Goal: Task Accomplishment & Management: Use online tool/utility

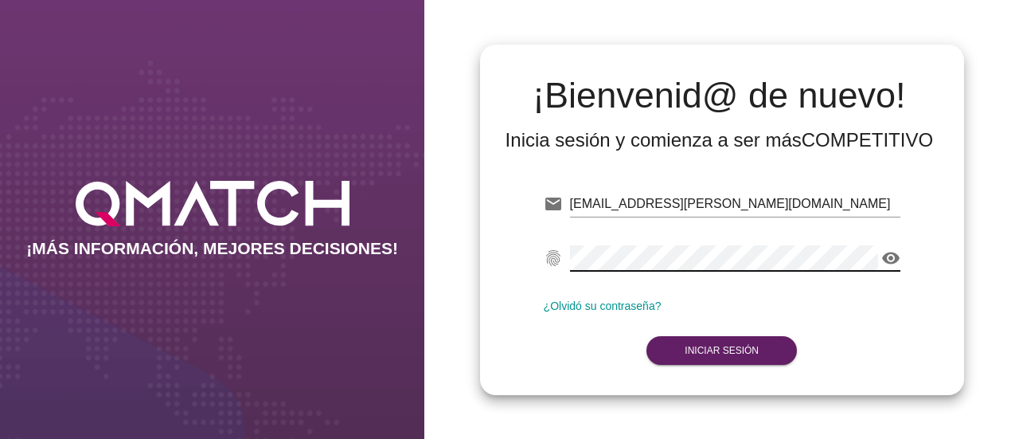
click at [890, 260] on icon "visibility" at bounding box center [890, 257] width 19 height 19
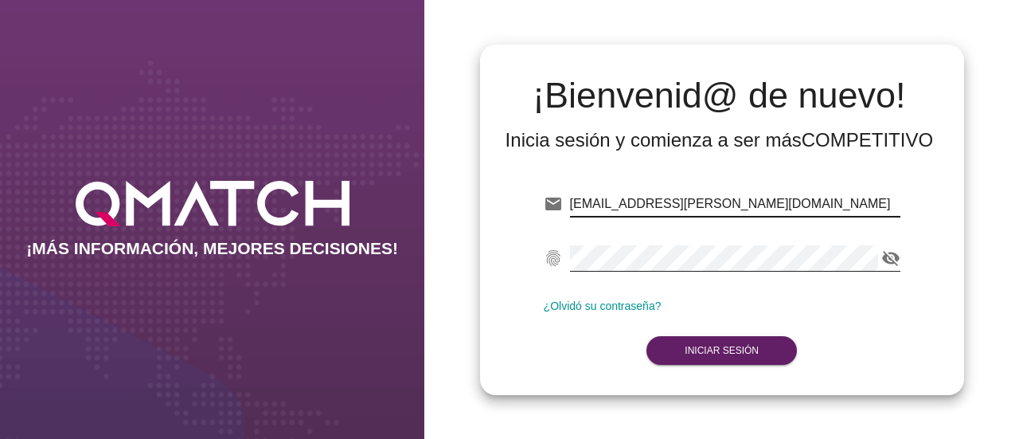
drag, startPoint x: 812, startPoint y: 203, endPoint x: 554, endPoint y: 213, distance: 258.2
click at [554, 213] on div "email [EMAIL_ADDRESS][PERSON_NAME][DOMAIN_NAME]" at bounding box center [722, 207] width 357 height 51
type input "[EMAIL_ADDRESS][DOMAIN_NAME]"
click at [901, 319] on div "email [EMAIL_ADDRESS][DOMAIN_NAME] fingerprint visibility_off ¿Olvidó su contra…" at bounding box center [722, 274] width 459 height 217
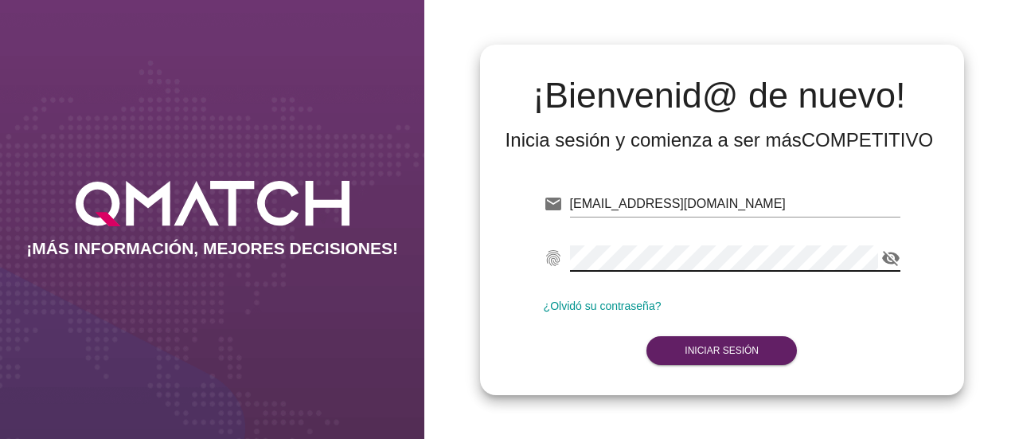
click at [497, 267] on div "email [EMAIL_ADDRESS][DOMAIN_NAME] fingerprint visibility_off ¿Olvidó su contra…" at bounding box center [722, 274] width 459 height 217
click at [906, 189] on div "email [EMAIL_ADDRESS][DOMAIN_NAME] fingerprint visibility_off ¿Olvidó su contra…" at bounding box center [722, 274] width 459 height 217
click at [895, 253] on icon "visibility_off" at bounding box center [890, 257] width 19 height 19
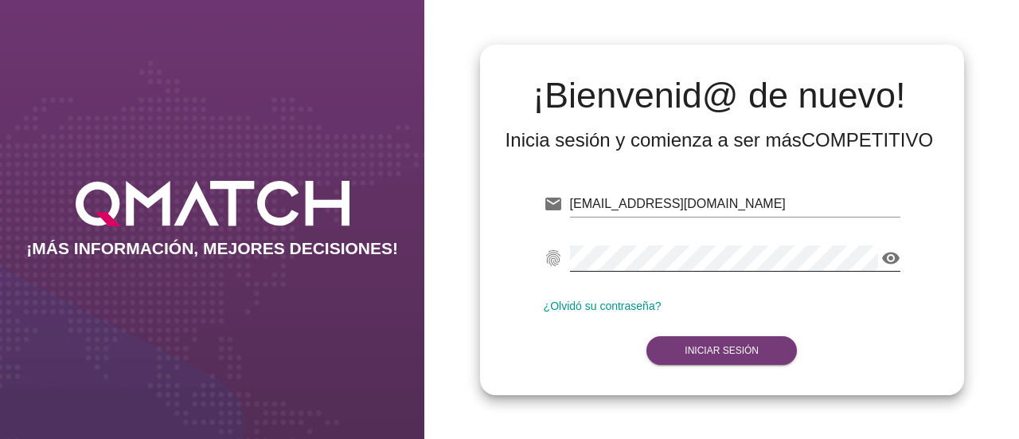
click at [720, 350] on strong "Iniciar Sesión" at bounding box center [722, 350] width 74 height 11
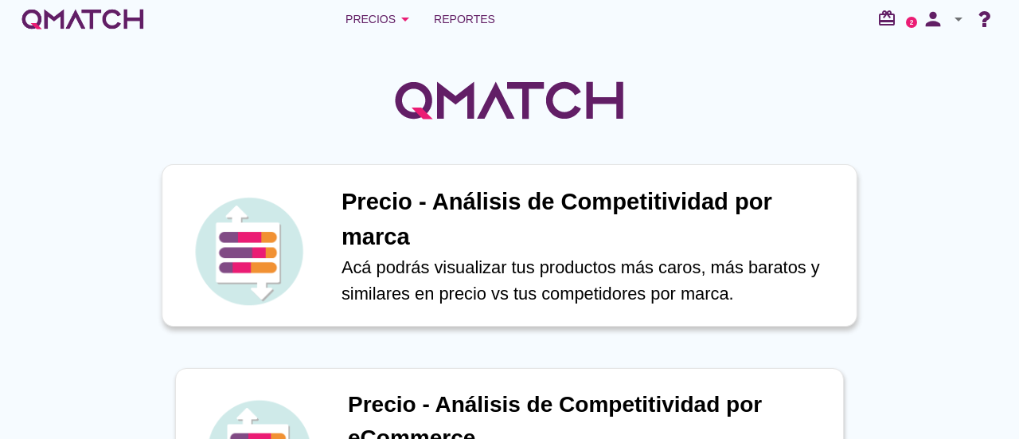
click at [457, 247] on h1 "Precio - Análisis de Competitividad por marca" at bounding box center [591, 219] width 498 height 69
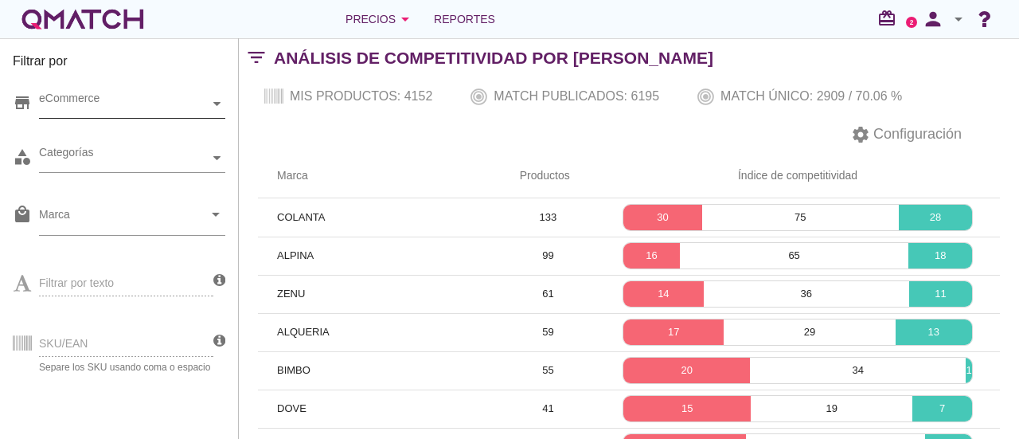
click at [196, 94] on div "eCommerce" at bounding box center [124, 104] width 170 height 28
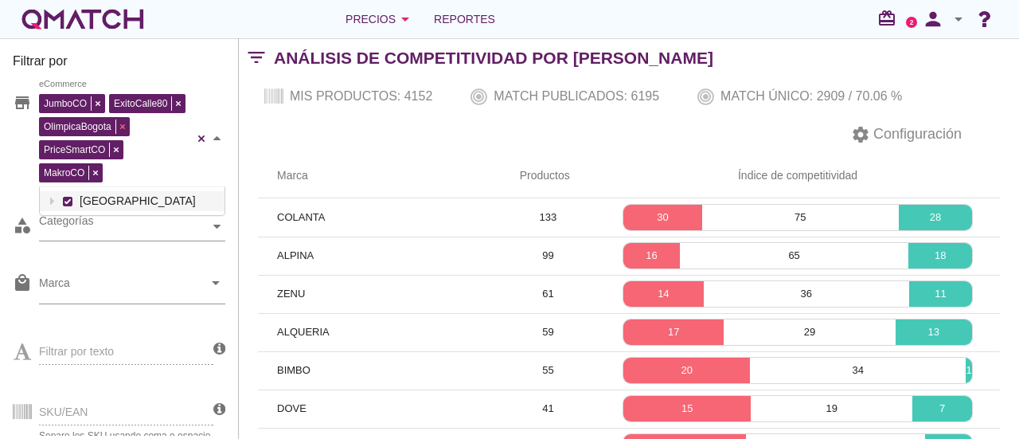
drag, startPoint x: 106, startPoint y: 135, endPoint x: 115, endPoint y: 134, distance: 9.7
click at [108, 136] on div "JumboCO ExitoCalle80 OlimpicaBogota PriceSmartCO MakroCO eCommerce [GEOGRAPHIC_…" at bounding box center [132, 138] width 186 height 97
click at [334, 136] on div "settings Configuración" at bounding box center [629, 134] width 780 height 38
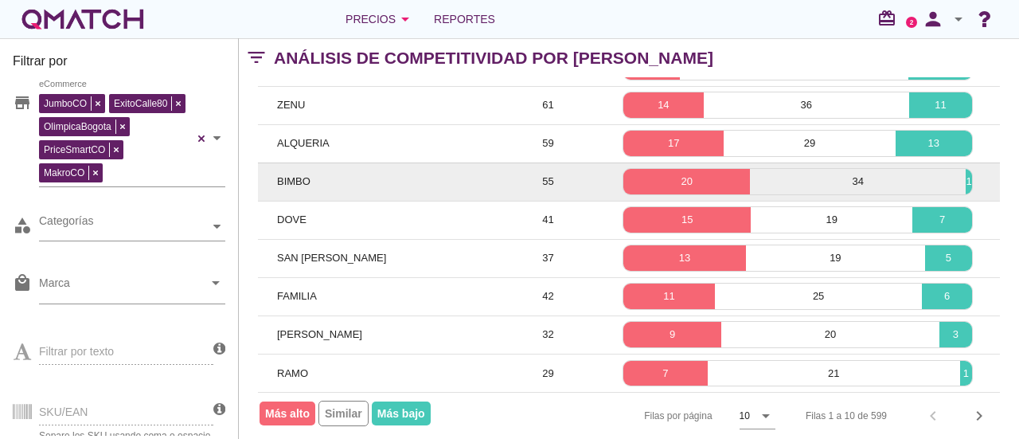
scroll to position [200, 0]
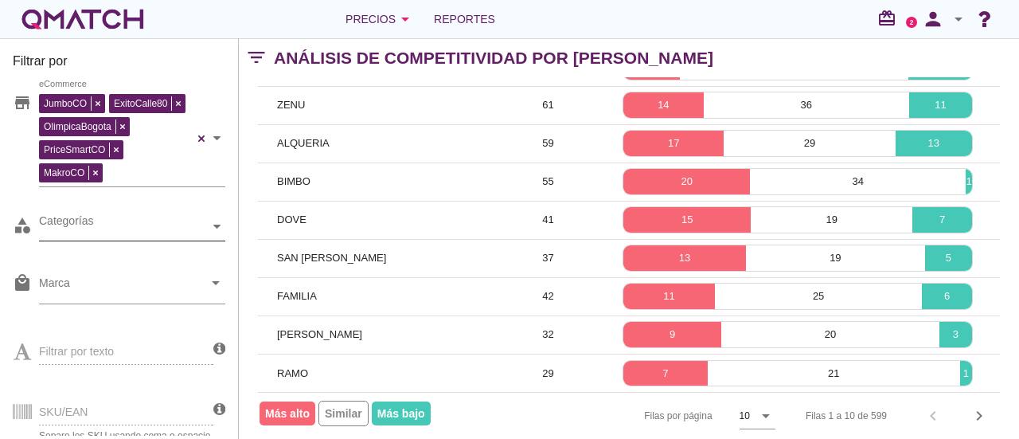
click at [96, 221] on div "Categorías" at bounding box center [124, 226] width 170 height 17
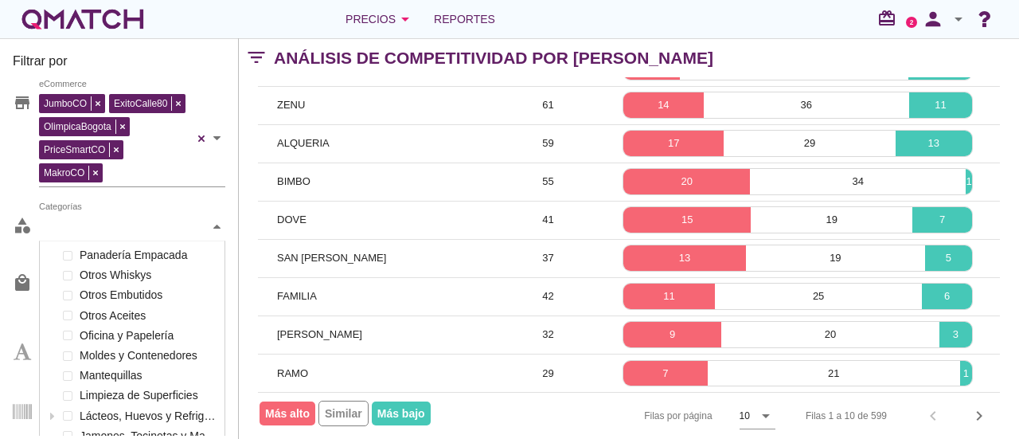
scroll to position [237, 185]
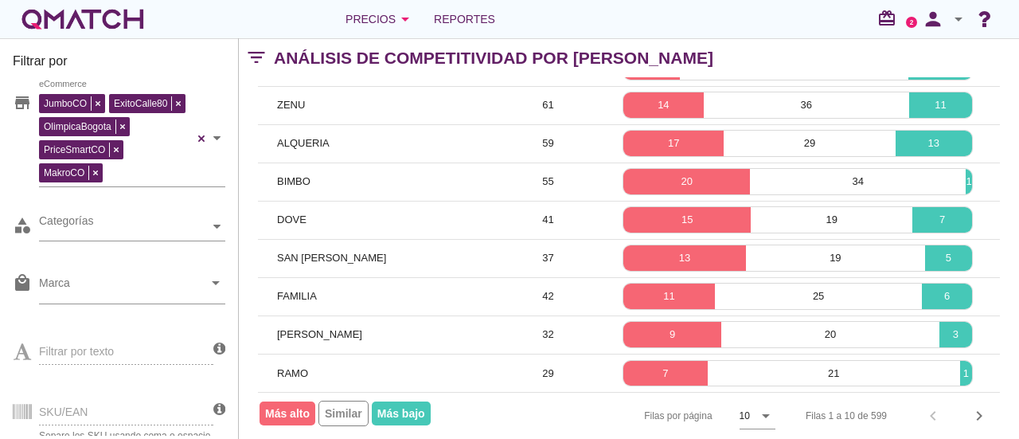
click at [289, 16] on div "Precios arrow_drop_down Reportes redeem 2 person arrow_drop_down" at bounding box center [509, 19] width 981 height 32
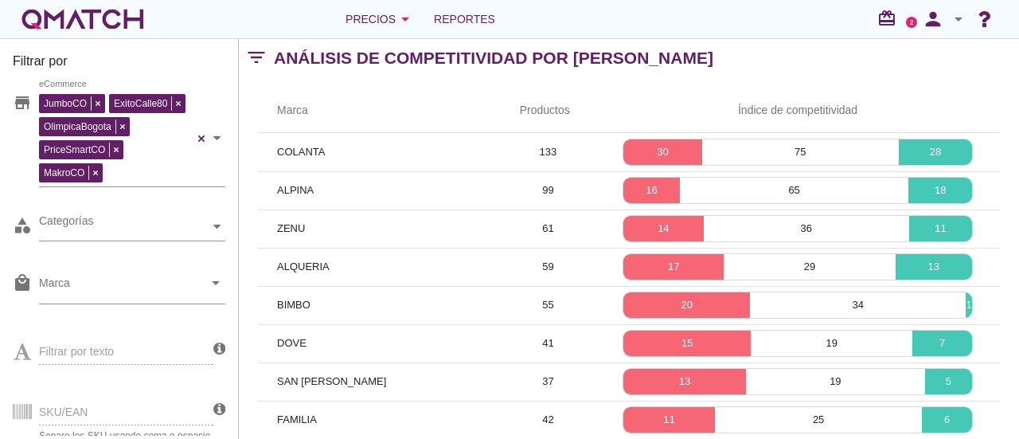
scroll to position [0, 0]
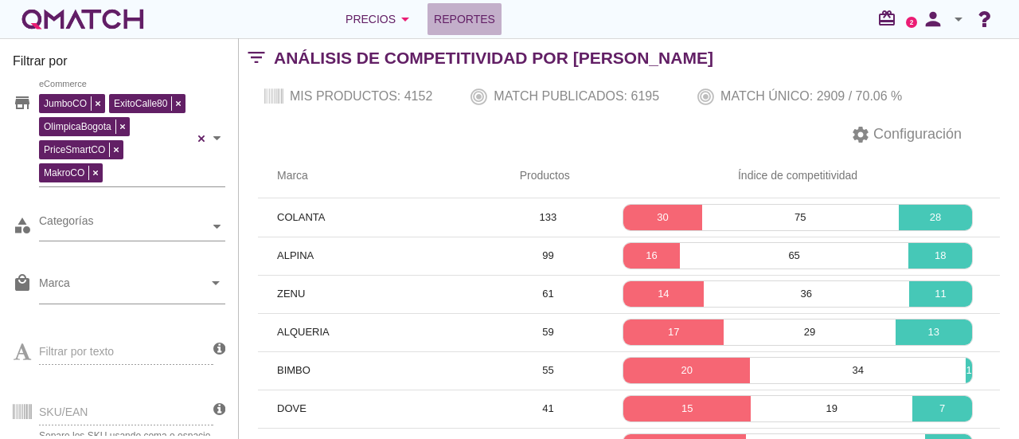
click at [481, 15] on span "Reportes" at bounding box center [464, 19] width 61 height 19
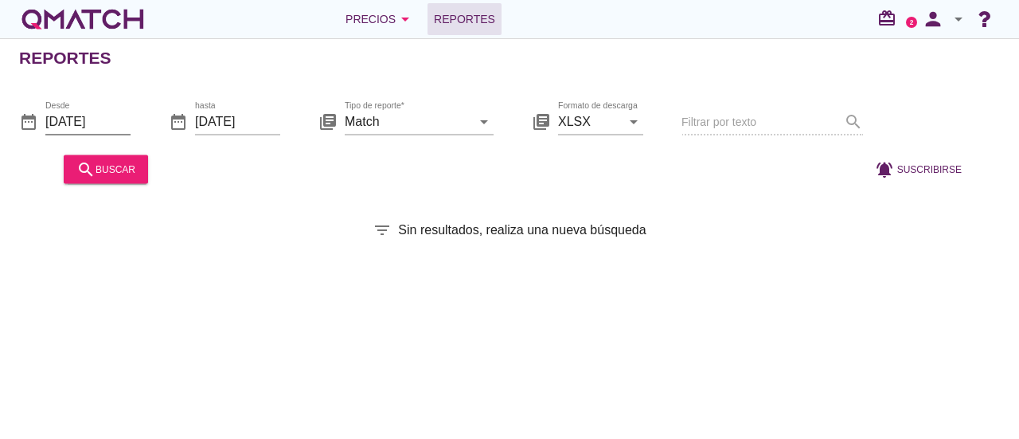
click at [96, 122] on input "[DATE]" at bounding box center [87, 120] width 85 height 25
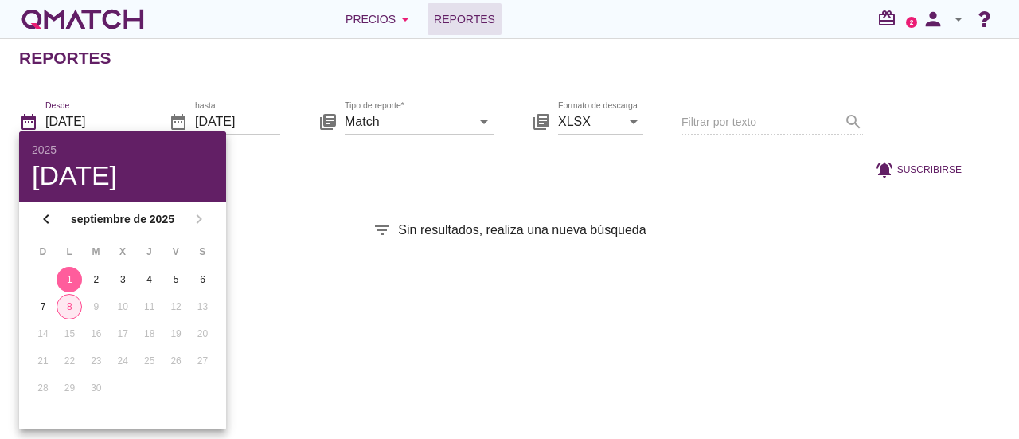
click at [72, 305] on div "8" at bounding box center [69, 306] width 24 height 14
type input "[DATE]"
click at [354, 187] on div "Reportes date_range Desde [DATE] date_range hasta [DATE] library_books Tipo de …" at bounding box center [509, 238] width 1019 height 401
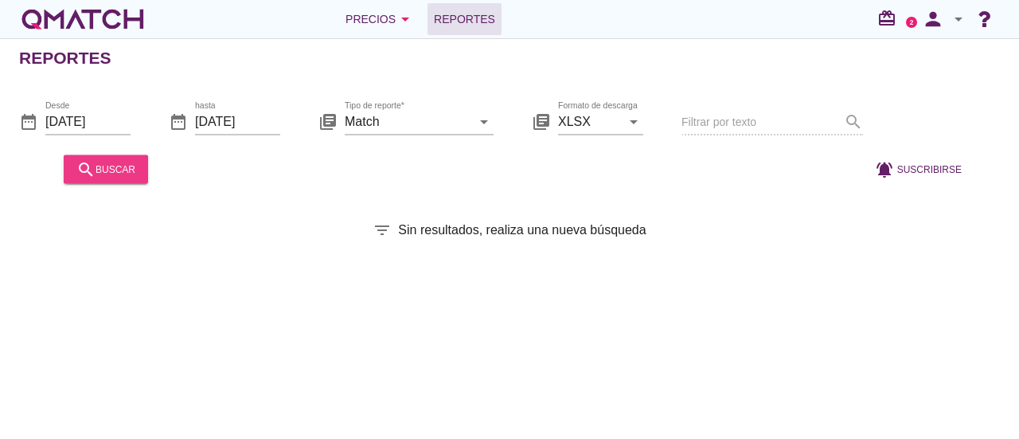
click at [108, 162] on div "search buscar" at bounding box center [105, 168] width 59 height 19
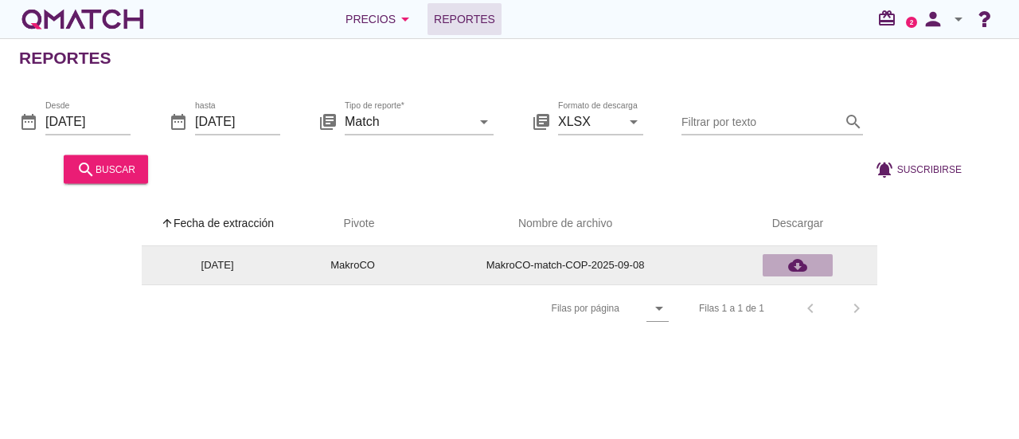
click at [797, 267] on icon "cloud_download" at bounding box center [797, 265] width 19 height 19
